Goal: Information Seeking & Learning: Learn about a topic

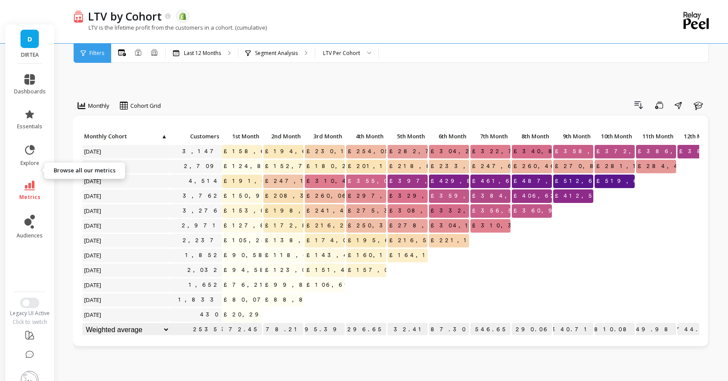
click at [27, 194] on span "metrics" at bounding box center [29, 197] width 21 height 7
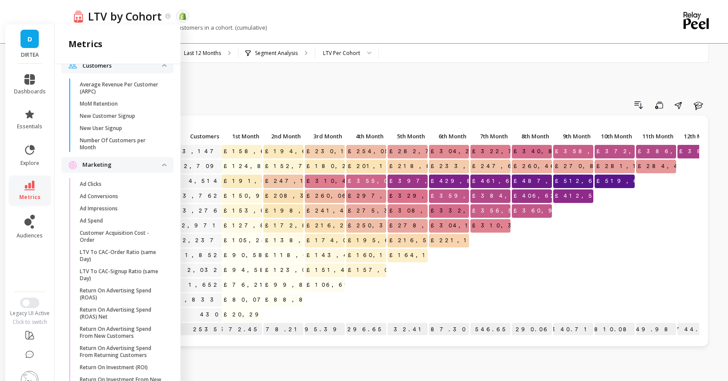
scroll to position [727, 0]
click at [122, 250] on p "LTV To CAC-Order Ratio (same Day)" at bounding box center [121, 257] width 83 height 14
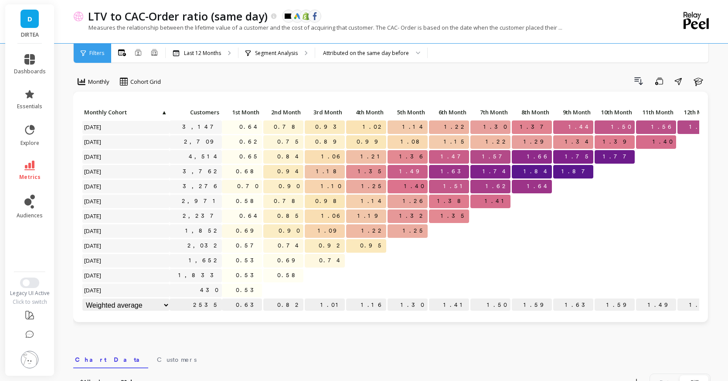
scroll to position [25, 0]
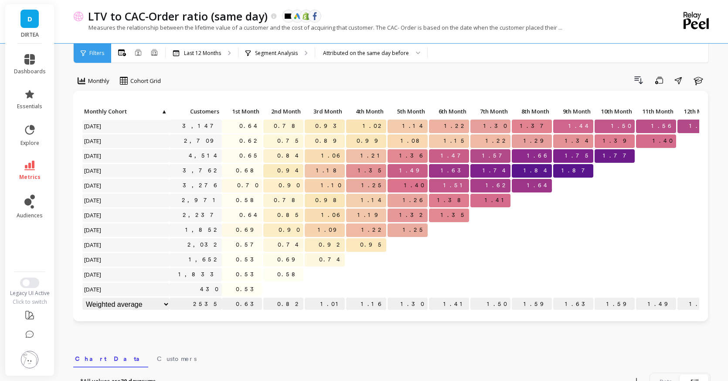
click at [97, 51] on span "Filters" at bounding box center [96, 53] width 15 height 7
click at [35, 171] on link "metrics" at bounding box center [30, 170] width 32 height 20
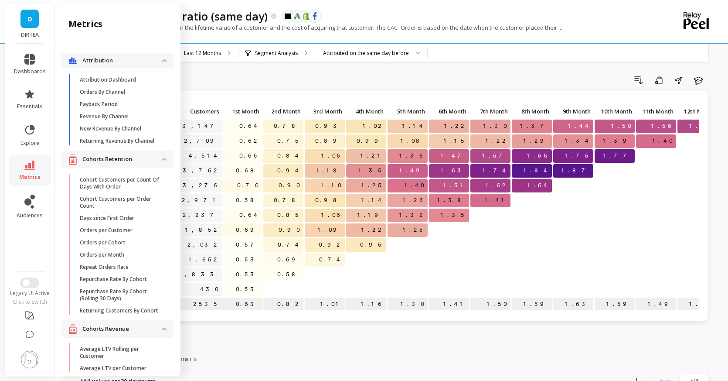
scroll to position [727, 0]
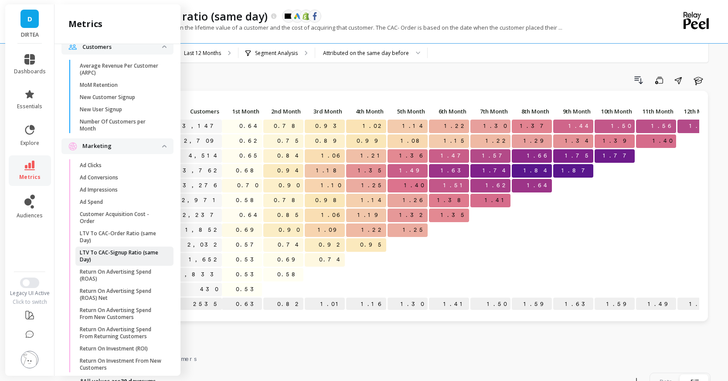
click at [143, 252] on p "LTV To CAC-Signup Ratio (same Day)" at bounding box center [121, 256] width 83 height 14
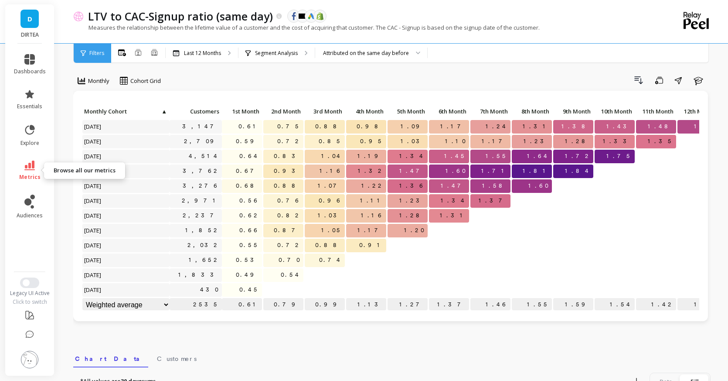
click at [36, 169] on link "metrics" at bounding box center [30, 170] width 32 height 20
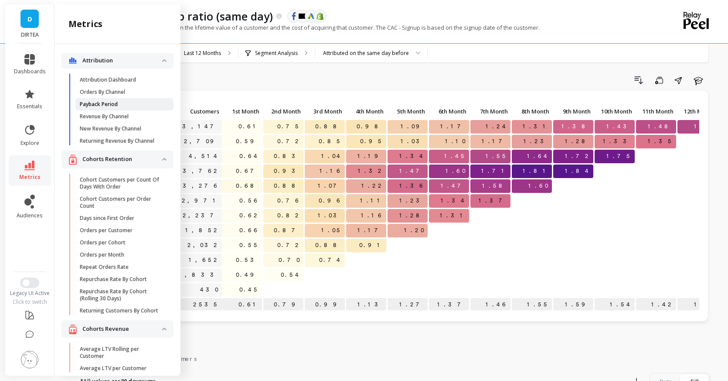
click at [121, 108] on link "Payback Period" at bounding box center [124, 104] width 98 height 12
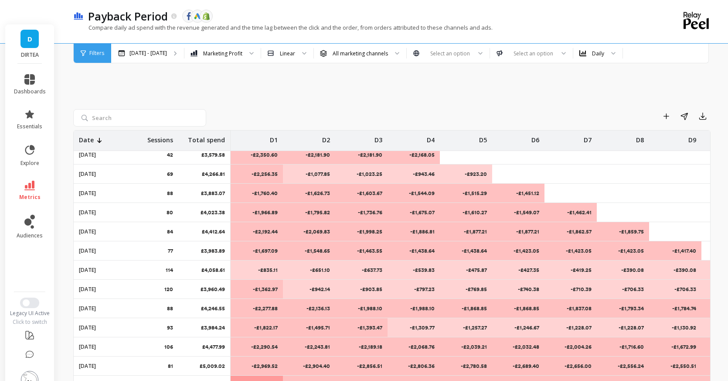
scroll to position [92, 0]
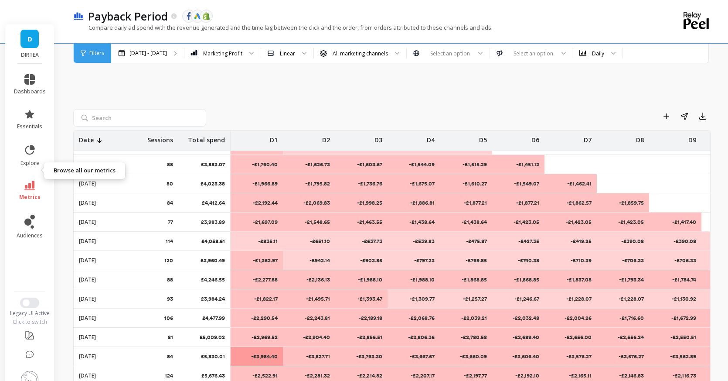
click at [24, 181] on icon at bounding box center [29, 186] width 10 height 10
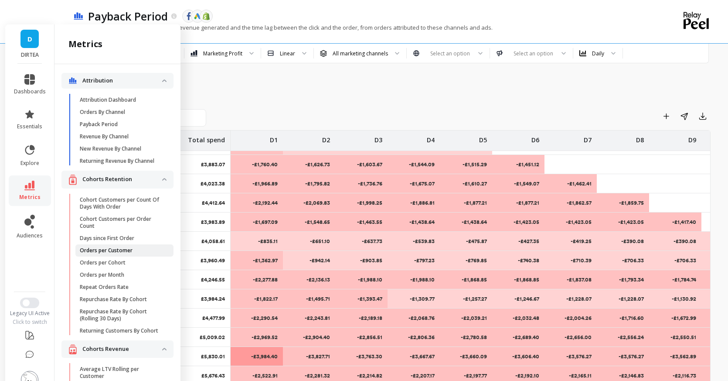
scroll to position [6, 0]
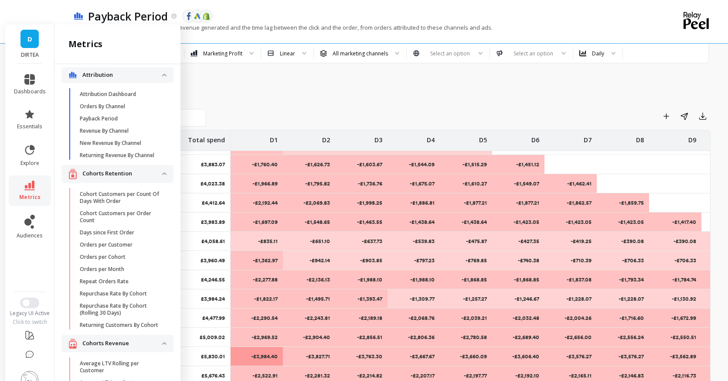
click at [255, 109] on div "Add to Dashboard Share Export" at bounding box center [460, 116] width 501 height 14
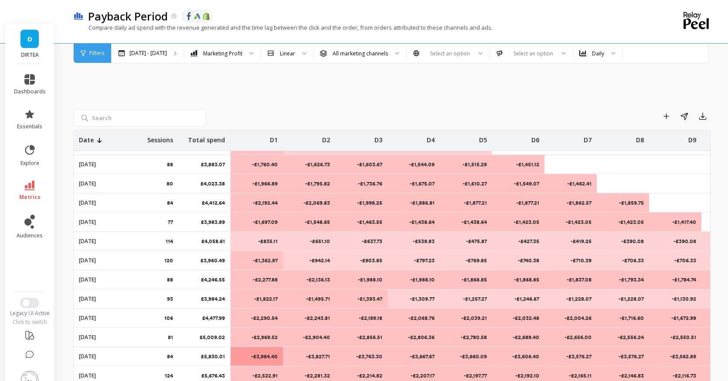
scroll to position [0, 0]
click at [168, 58] on div "Apr 9 - Oct 9" at bounding box center [147, 53] width 73 height 19
click at [592, 53] on div "Daily" at bounding box center [598, 53] width 12 height 8
click at [586, 108] on div "Monthly" at bounding box center [598, 110] width 38 height 8
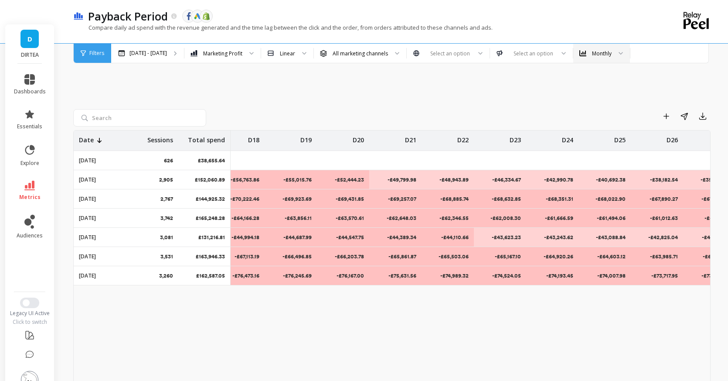
scroll to position [0, 1090]
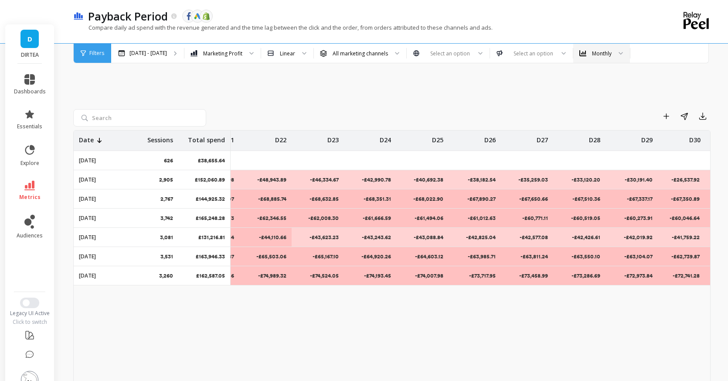
click at [29, 181] on icon at bounding box center [29, 186] width 10 height 10
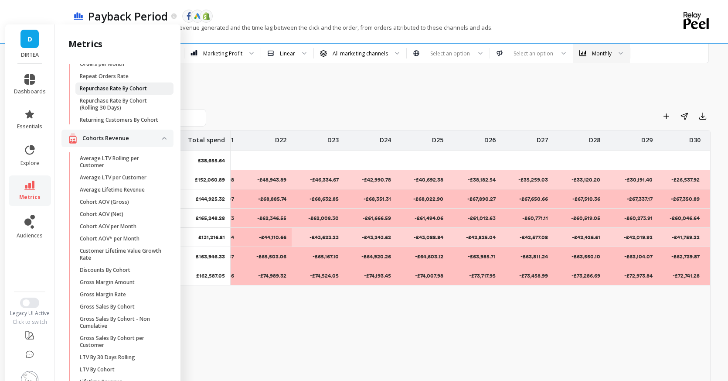
scroll to position [214, 0]
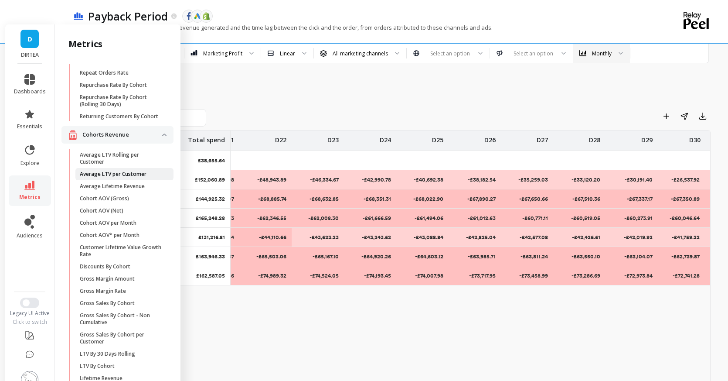
click at [111, 171] on p "Average LTV per Customer" at bounding box center [113, 174] width 67 height 7
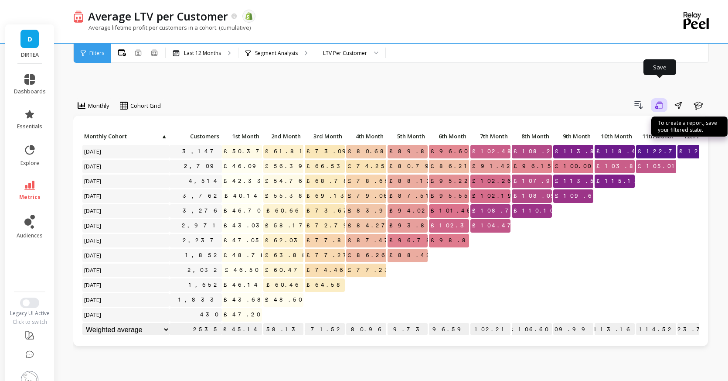
click at [661, 101] on icon "button" at bounding box center [659, 105] width 8 height 8
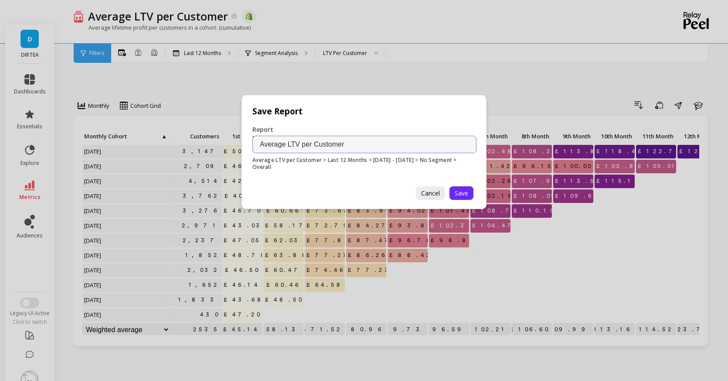
click at [575, 73] on div "Save Report Report Name Average LTV per Customer Average LTV per Customer > Las…" at bounding box center [364, 190] width 728 height 381
click at [427, 189] on span "Cancel" at bounding box center [430, 193] width 19 height 8
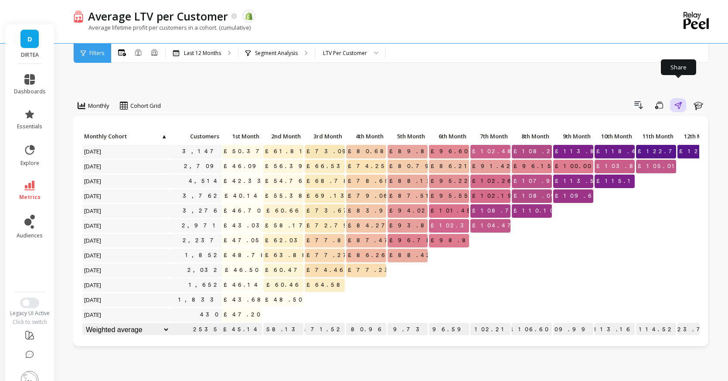
click at [682, 102] on icon "button" at bounding box center [678, 105] width 7 height 7
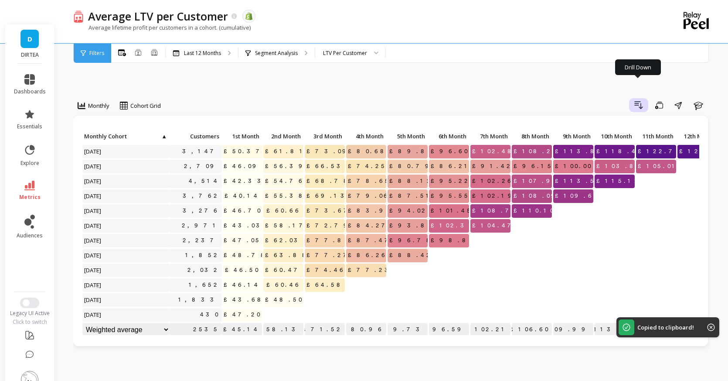
click at [640, 100] on icon "button" at bounding box center [639, 105] width 10 height 10
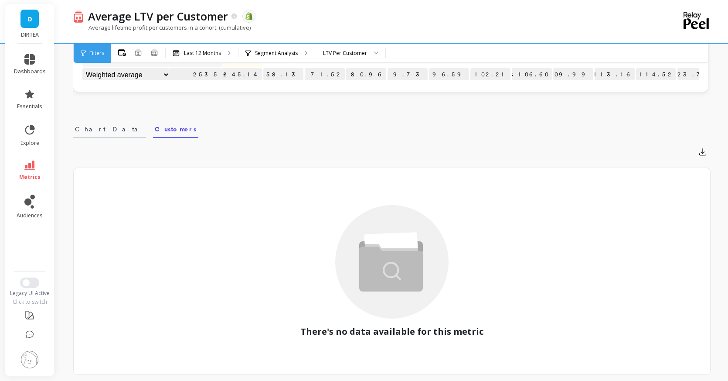
scroll to position [256, 0]
click at [100, 123] on span "Chart Data" at bounding box center [109, 127] width 69 height 9
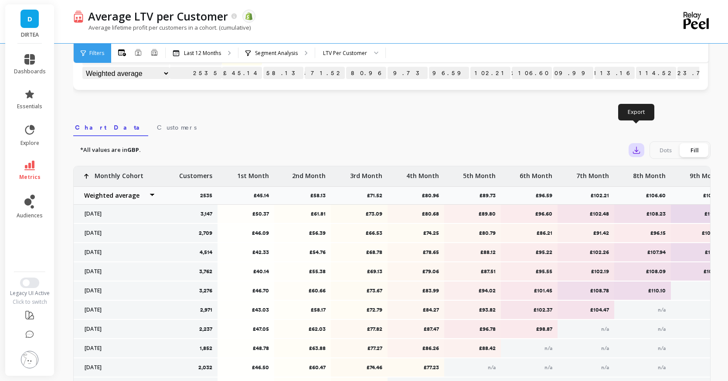
click at [638, 147] on icon "button" at bounding box center [637, 150] width 7 height 7
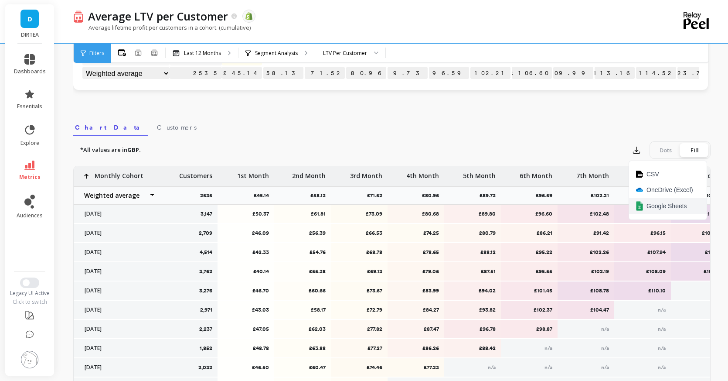
click at [649, 201] on span "Google Sheets" at bounding box center [667, 205] width 41 height 9
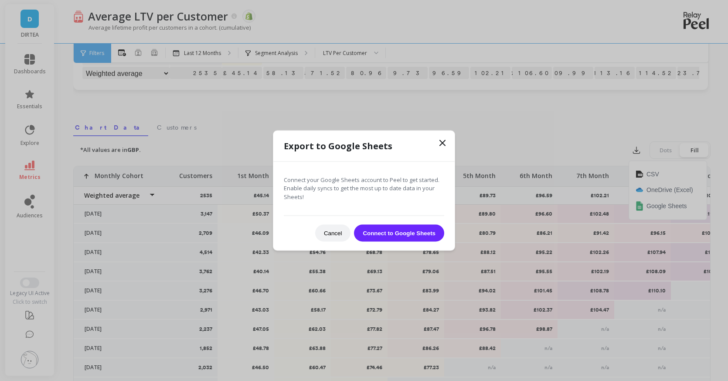
click at [382, 231] on button "Connect to Google Sheets" at bounding box center [399, 233] width 90 height 17
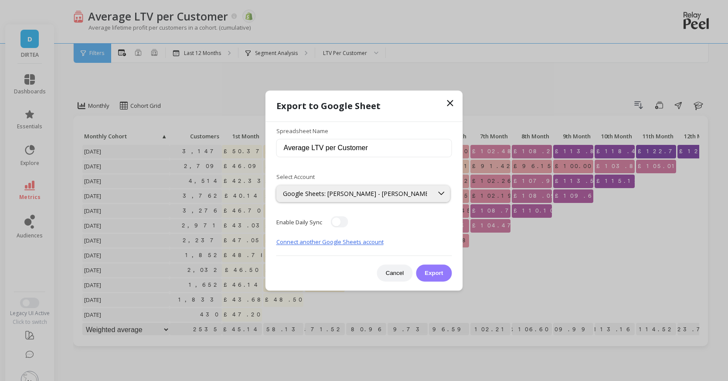
click at [429, 274] on button "Export" at bounding box center [434, 272] width 36 height 17
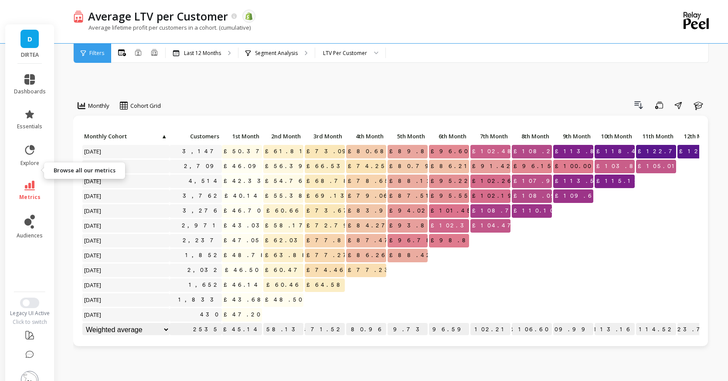
click at [31, 181] on icon at bounding box center [29, 186] width 10 height 10
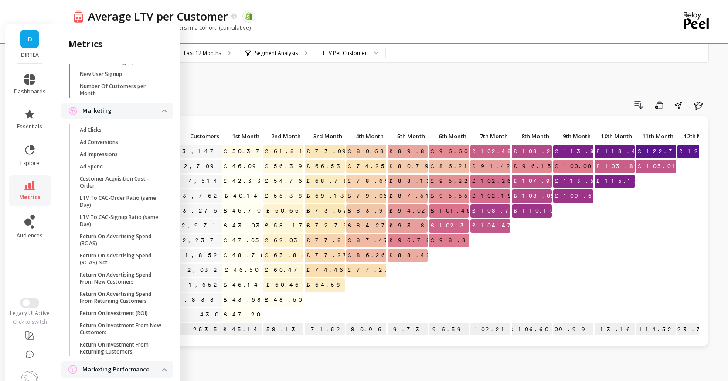
scroll to position [788, 0]
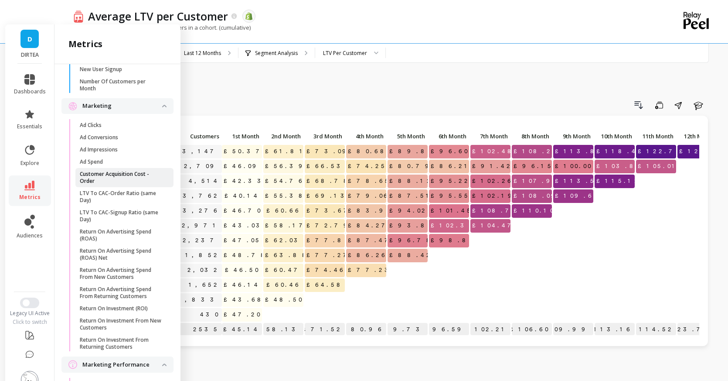
click at [127, 171] on p "Customer Acquisition Cost - Order" at bounding box center [121, 178] width 83 height 14
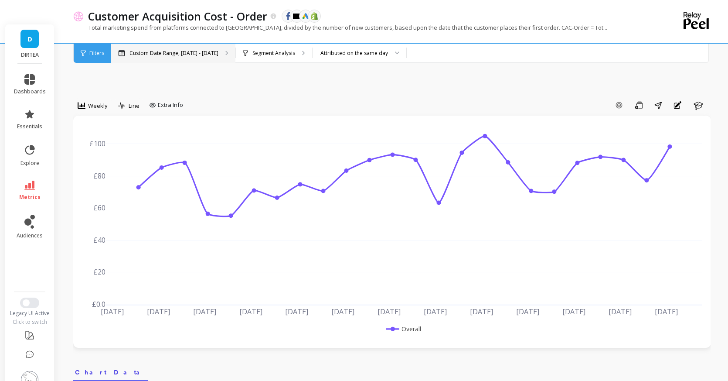
click at [160, 57] on div "Custom Date Range, [DATE] - [DATE]" at bounding box center [173, 53] width 124 height 19
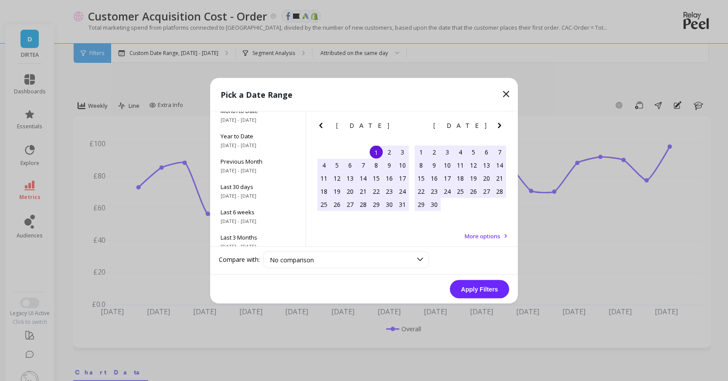
scroll to position [8, 0]
click at [255, 143] on span "[DATE] - [DATE]" at bounding box center [258, 146] width 75 height 7
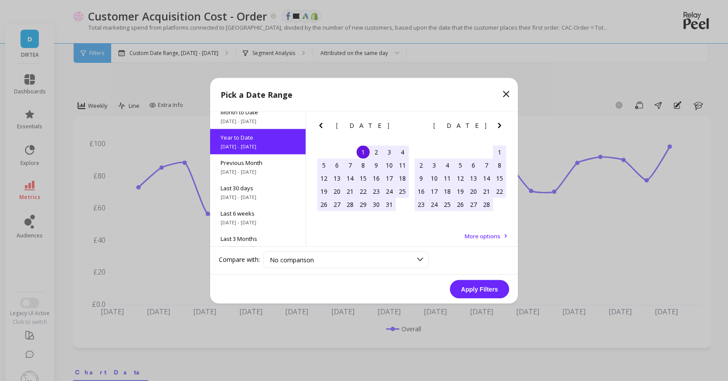
scroll to position [0, 0]
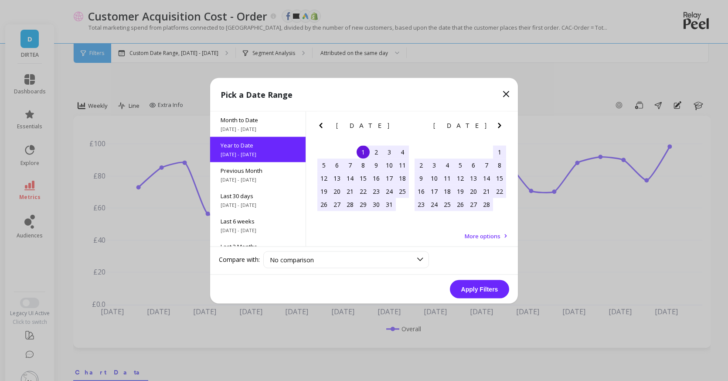
click at [470, 287] on button "Apply Filters" at bounding box center [479, 289] width 59 height 18
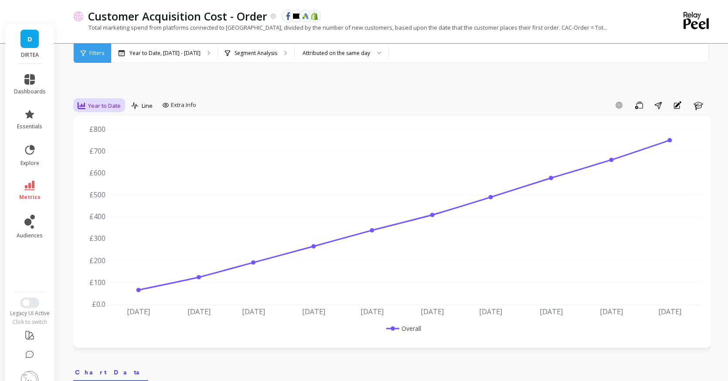
click at [103, 102] on span "Year to Date" at bounding box center [104, 106] width 33 height 8
click at [102, 171] on div "Monthly" at bounding box center [106, 175] width 50 height 8
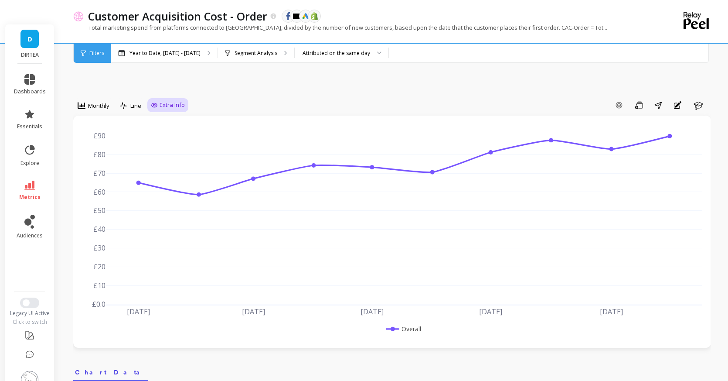
click at [178, 101] on span "Extra Info" at bounding box center [172, 105] width 25 height 9
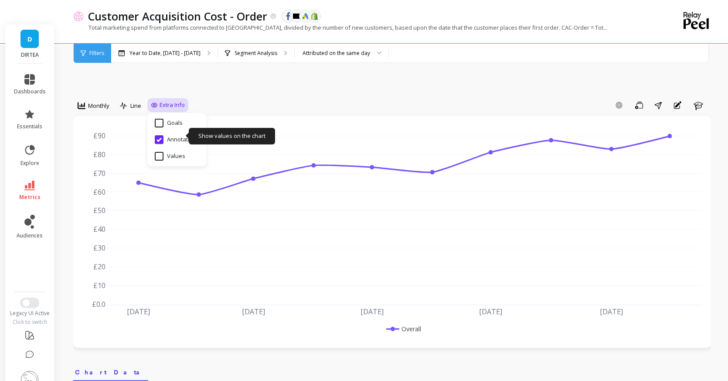
click at [157, 152] on input "Values" at bounding box center [170, 156] width 31 height 9
checkbox input "true"
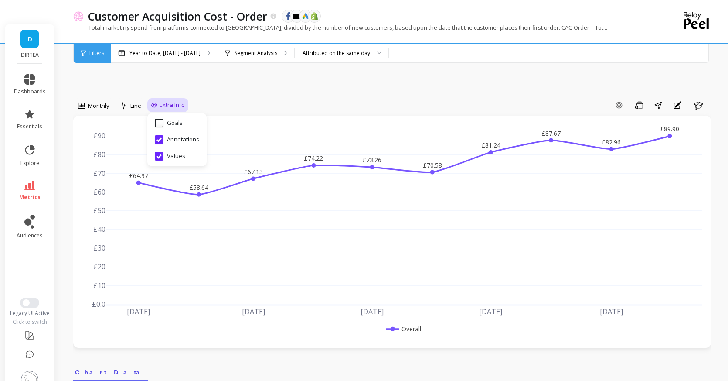
click at [256, 98] on div "Add Goal Save Share Annotations Learn" at bounding box center [449, 105] width 522 height 14
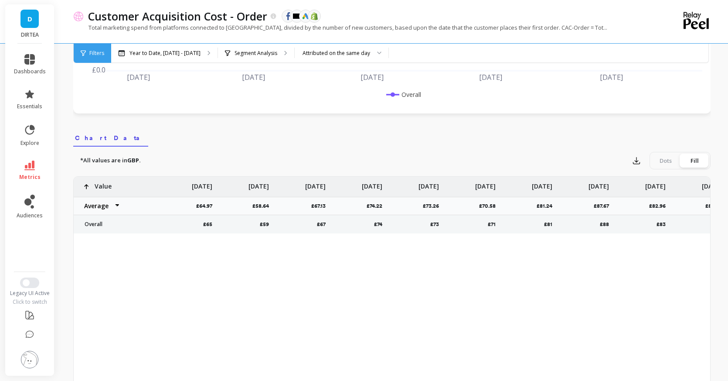
scroll to position [235, 0]
click at [667, 153] on div "Dots" at bounding box center [665, 160] width 29 height 14
click at [0, 0] on input "Dots Fill" at bounding box center [0, 0] width 0 height 0
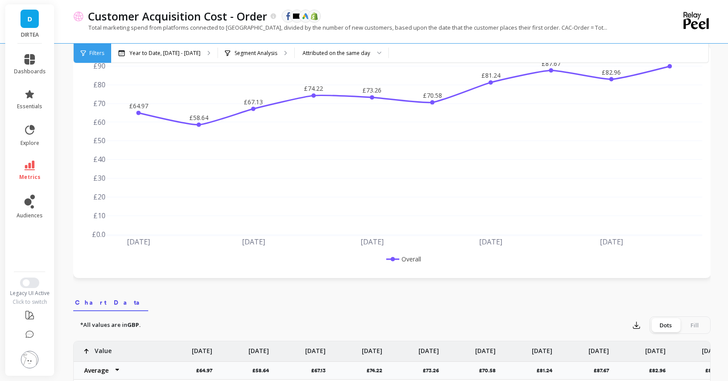
scroll to position [0, 0]
